Goal: Error: Submit feedback/report problem

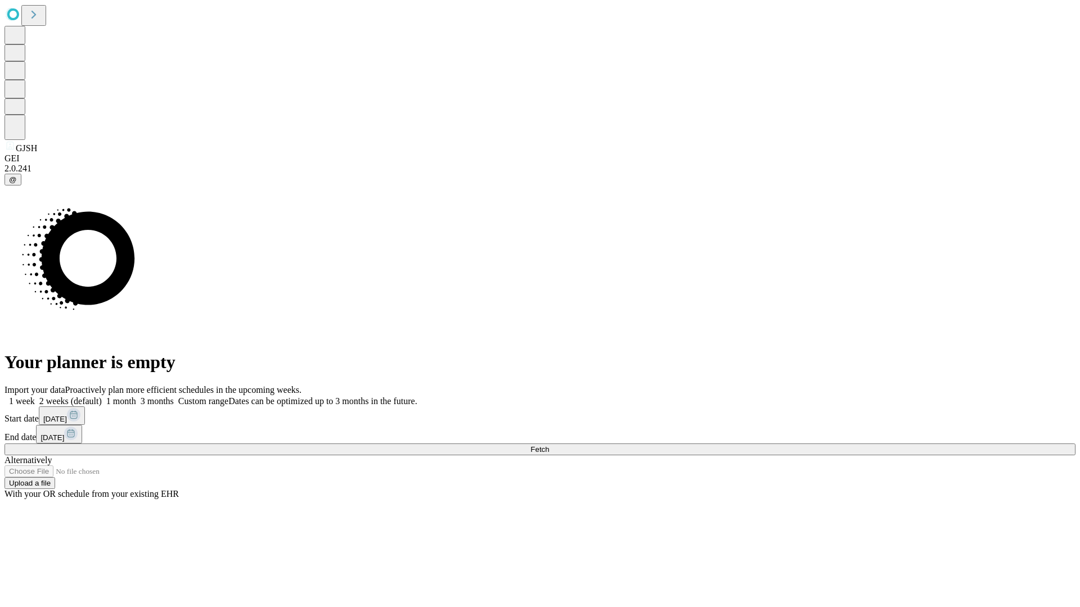
click at [549, 445] on span "Fetch" at bounding box center [539, 449] width 19 height 8
